Goal: Navigation & Orientation: Find specific page/section

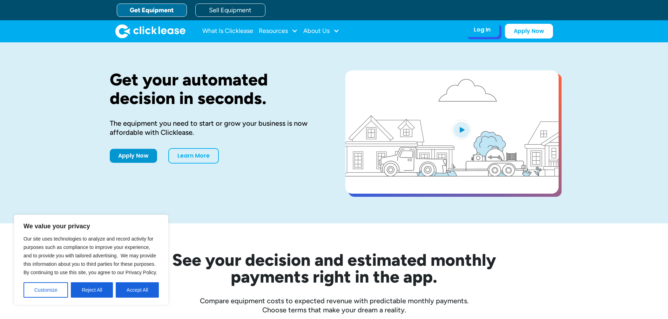
click at [471, 33] on div "Log In Account login I use Clicklease to get my equipment Partner Portal I offe…" at bounding box center [482, 29] width 34 height 15
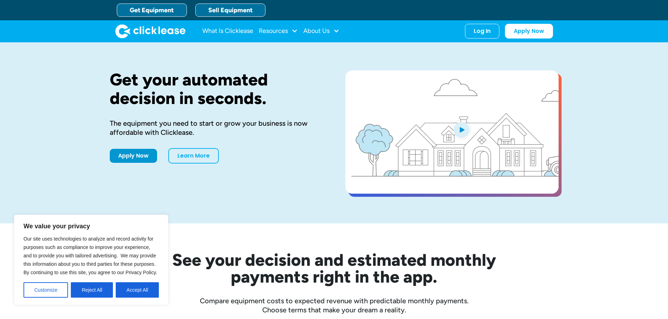
click at [238, 9] on link "Sell Equipment" at bounding box center [230, 10] width 70 height 13
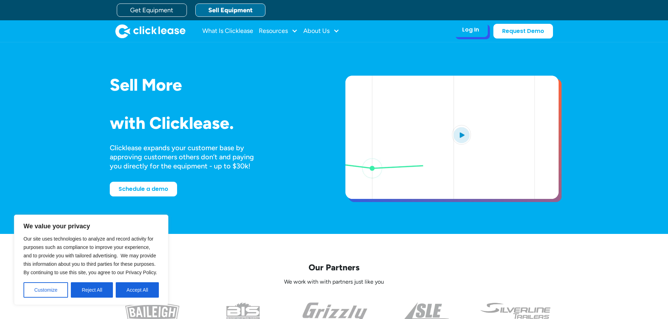
click at [469, 32] on div "Log In" at bounding box center [470, 29] width 17 height 7
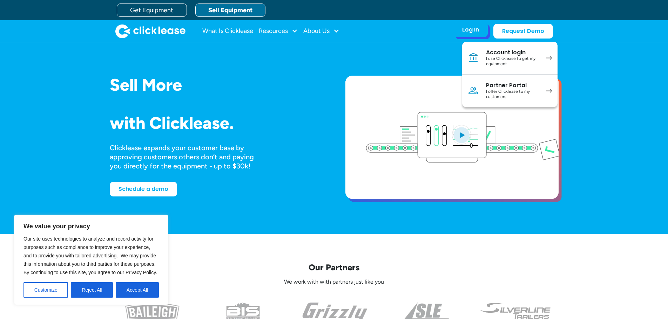
click at [515, 92] on div "I offer Clicklease to my customers." at bounding box center [512, 94] width 53 height 11
